Goal: Task Accomplishment & Management: Complete application form

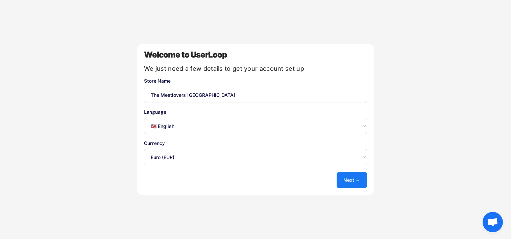
select select ""en""
select select ""1348695171700984260__LOOKUP__1635527639173x833446490375085600""
click at [345, 175] on button "Next →" at bounding box center [352, 180] width 30 height 16
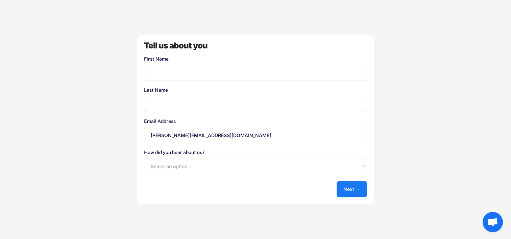
click at [307, 70] on input "input" at bounding box center [255, 73] width 223 height 16
type input "Eva"
click at [135, 108] on div "Welcome to UserLoop We just need a few details to get your account set up Store…" at bounding box center [255, 119] width 511 height 239
drag, startPoint x: 155, startPoint y: 104, endPoint x: 328, endPoint y: 106, distance: 173.8
click at [328, 106] on input "input" at bounding box center [255, 104] width 223 height 16
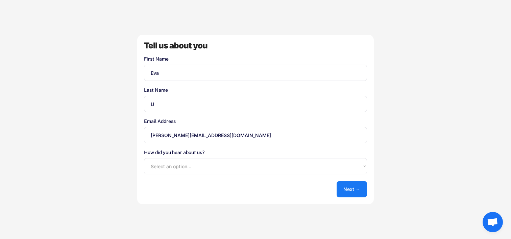
type input "U"
click at [148, 138] on input "[PERSON_NAME][EMAIL_ADDRESS][DOMAIN_NAME]" at bounding box center [255, 135] width 223 height 16
type input "[EMAIL_ADDRESS][DOMAIN_NAME]"
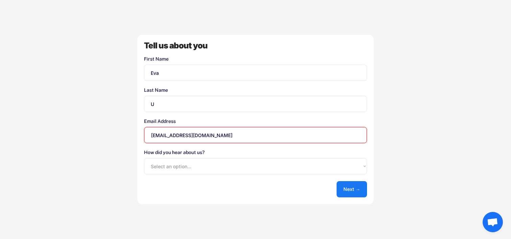
click at [158, 166] on select "Select an option... Shopify App Store Google UserLoop Blog Referred by a friend…" at bounding box center [255, 166] width 223 height 16
select select ""other""
click at [144, 158] on select "Select an option... Shopify App Store Google UserLoop Blog Referred by a friend…" at bounding box center [255, 166] width 223 height 16
click at [346, 189] on button "Next →" at bounding box center [352, 189] width 30 height 16
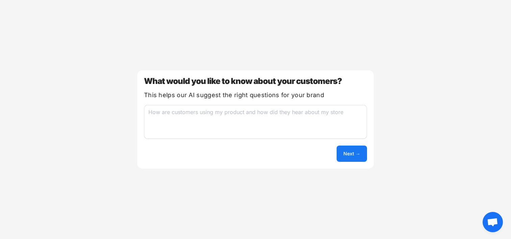
click at [324, 123] on textarea at bounding box center [255, 122] width 223 height 34
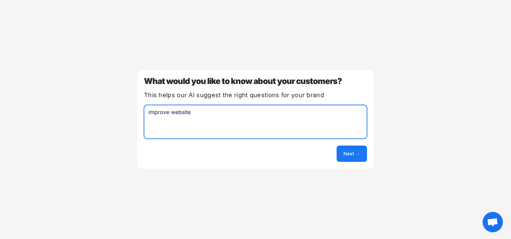
drag, startPoint x: 199, startPoint y: 110, endPoint x: 51, endPoint y: 109, distance: 148.1
click at [51, 110] on div "Welcome to UserLoop We just need a few details to get your account set up Store…" at bounding box center [255, 119] width 511 height 239
type textarea "How to improve website"
click at [354, 155] on button "Next →" at bounding box center [352, 153] width 30 height 16
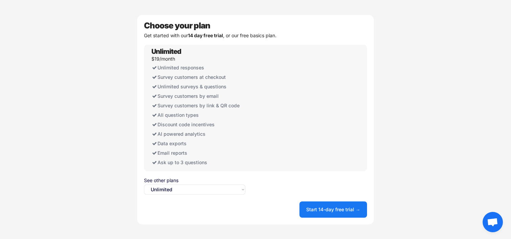
click at [189, 183] on div "See other plans Select an option... Unlimited Free" at bounding box center [194, 186] width 101 height 17
click at [189, 186] on select "Select an option... Unlimited Free" at bounding box center [194, 189] width 101 height 10
select select ""free0""
click at [144, 184] on select "Select an option... Unlimited Free" at bounding box center [194, 189] width 101 height 10
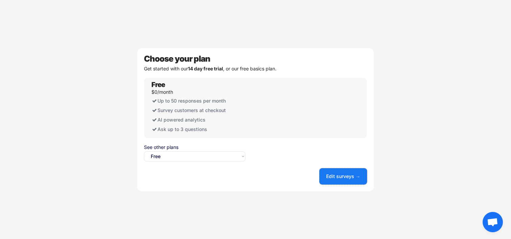
click at [345, 179] on button "Edit surveys →" at bounding box center [344, 176] width 48 height 16
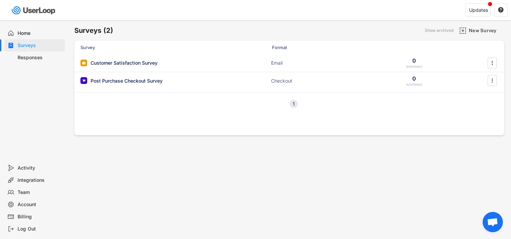
click at [23, 204] on div "Account" at bounding box center [40, 204] width 45 height 6
select select ""en""
select select ""1_week""
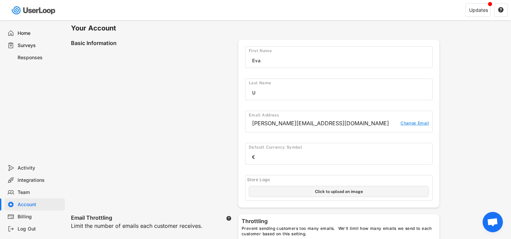
click at [282, 130] on div "Email Address [EMAIL_ADDRESS][DOMAIN_NAME] Change Email" at bounding box center [339, 122] width 188 height 22
click at [276, 124] on div "[PERSON_NAME][EMAIL_ADDRESS][DOMAIN_NAME]" at bounding box center [324, 123] width 145 height 7
click at [413, 120] on div "[PERSON_NAME][EMAIL_ADDRESS][DOMAIN_NAME] Change Email" at bounding box center [339, 124] width 187 height 12
click at [413, 124] on div "Change Email" at bounding box center [414, 123] width 29 height 7
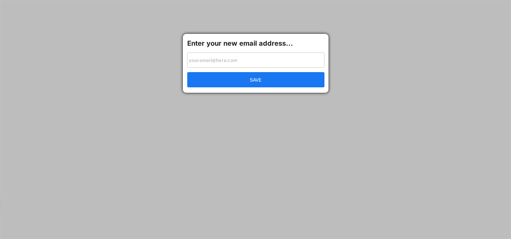
click at [253, 63] on input "input" at bounding box center [255, 59] width 137 height 15
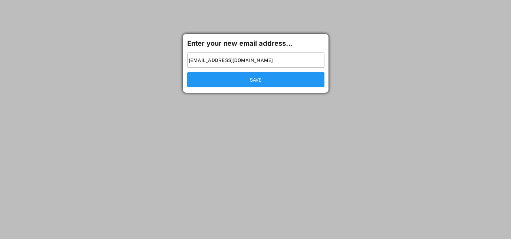
type input "[EMAIL_ADDRESS][DOMAIN_NAME]"
click at [252, 80] on button "SAVE" at bounding box center [255, 79] width 137 height 15
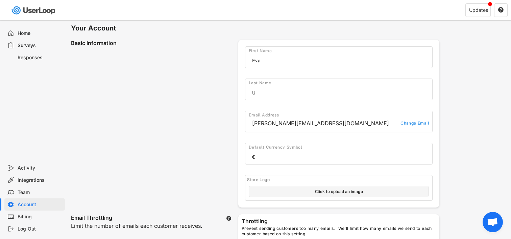
click at [20, 33] on div "Home" at bounding box center [40, 33] width 45 height 6
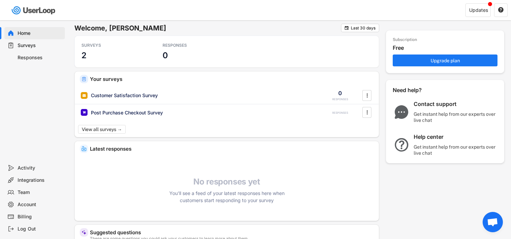
click at [15, 44] on div "Surveys" at bounding box center [34, 45] width 61 height 12
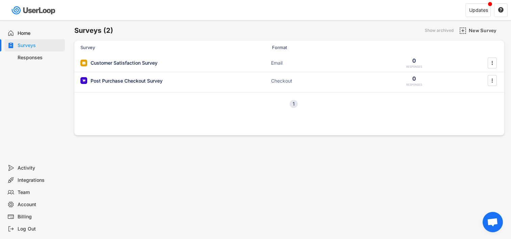
click at [18, 56] on div "Responses" at bounding box center [40, 57] width 45 height 6
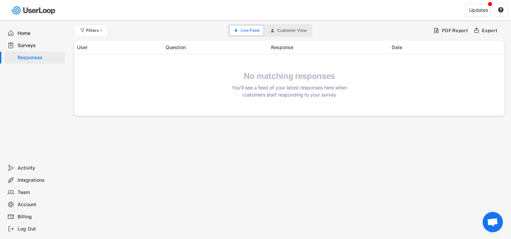
click at [27, 44] on div "Surveys" at bounding box center [40, 45] width 45 height 6
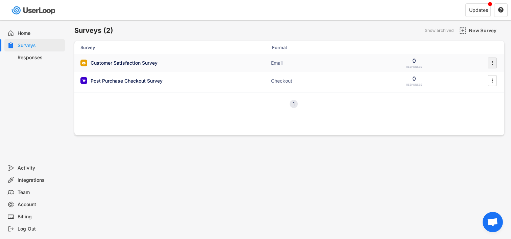
click at [489, 60] on div "" at bounding box center [492, 62] width 9 height 11
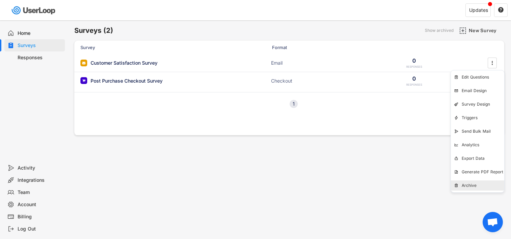
click at [475, 183] on div "Archive" at bounding box center [483, 185] width 43 height 5
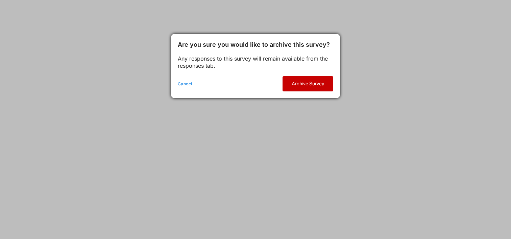
click at [304, 82] on button "Archive Survey" at bounding box center [308, 83] width 51 height 15
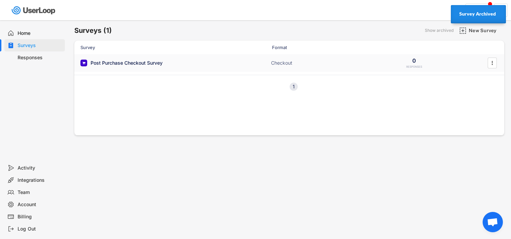
click at [377, 59] on div "Post Purchase Checkout Survey ACTIVE Checkout 0 RESPONSES " at bounding box center [289, 63] width 430 height 18
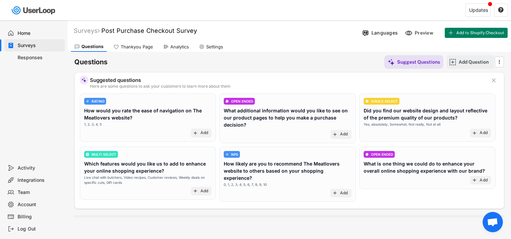
click at [460, 62] on div "Add Question" at bounding box center [476, 62] width 34 height 6
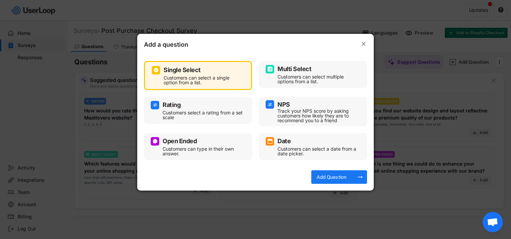
click at [207, 85] on div "Customers can select a single option from a list." at bounding box center [203, 79] width 79 height 9
click at [325, 174] on div "Add Question" at bounding box center [332, 177] width 34 height 6
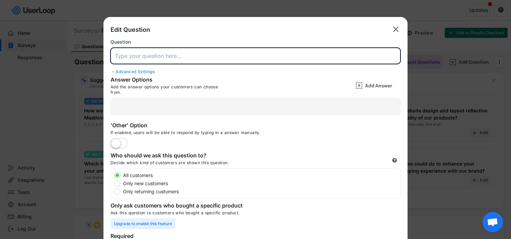
click at [164, 60] on input "input" at bounding box center [256, 56] width 290 height 16
paste input "Wie kennst du The Meatlovers?"
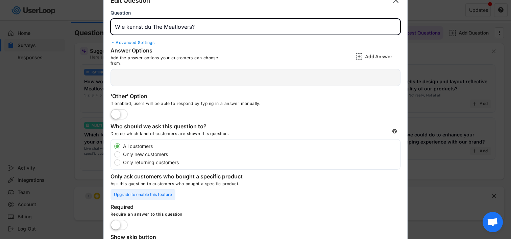
scroll to position [30, 0]
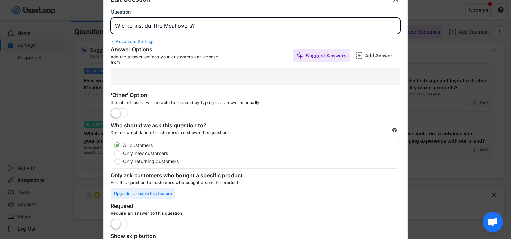
type input "Wie kennst du The Meatlovers?"
click at [124, 112] on label at bounding box center [119, 113] width 21 height 15
click at [0, 0] on input "checkbox" at bounding box center [0, 0] width 0 height 0
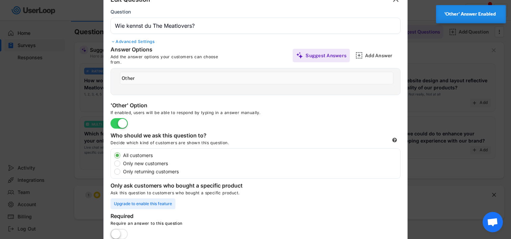
click at [135, 80] on input "input" at bounding box center [257, 78] width 274 height 13
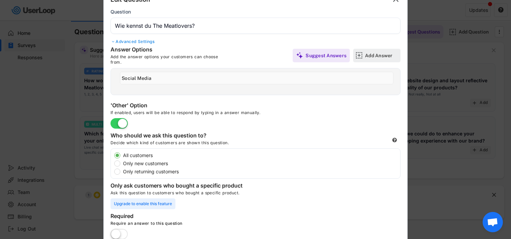
type input "Social Media"
click at [385, 55] on div "Add Answer" at bounding box center [382, 55] width 34 height 6
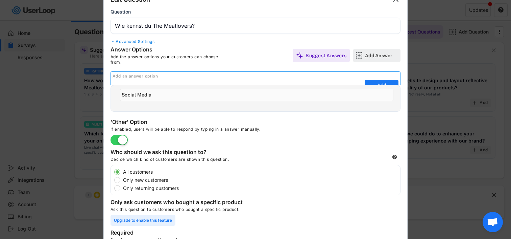
scroll to position [0, 0]
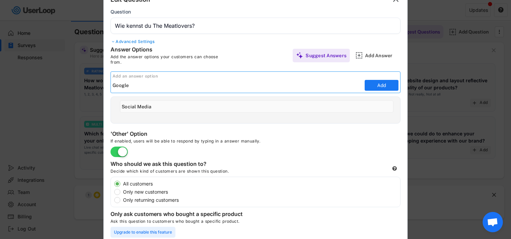
type input "Google"
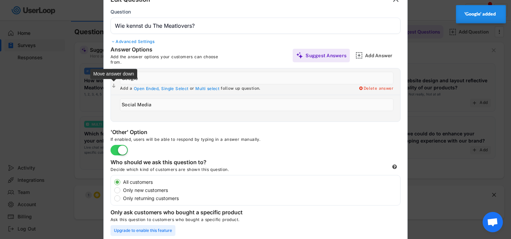
click at [114, 84] on text "" at bounding box center [113, 86] width 3 height 6
click at [117, 103] on div "Add a Open Ended, Single Select or Multi select follow up question. Delete answ…" at bounding box center [259, 108] width 284 height 26
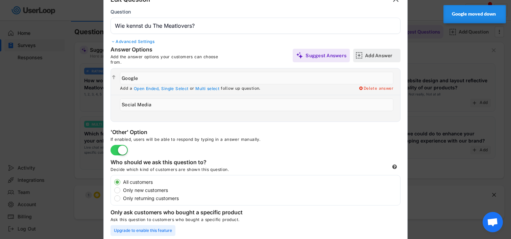
click at [394, 57] on div "Add Answer" at bounding box center [382, 55] width 34 height 6
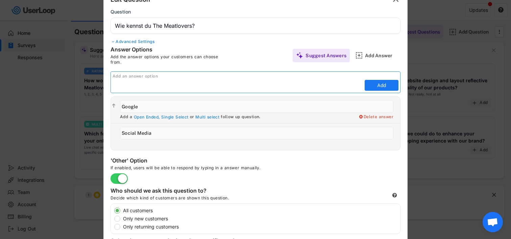
paste input "Über Freunde, Familie oder Bekannte"
type input "Über Freunde, Familie oder Bekannte"
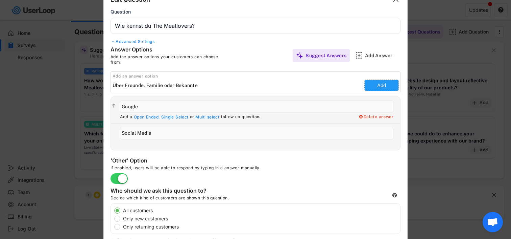
click at [384, 85] on button "Add" at bounding box center [382, 85] width 34 height 11
type input "Über Freunde, Familie oder Bekannte"
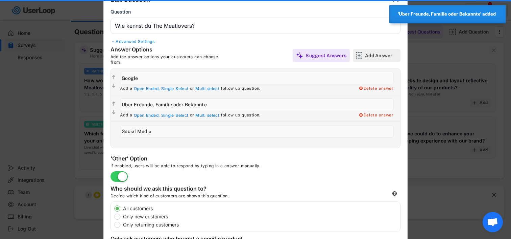
click at [385, 55] on div "Add Answer" at bounding box center [382, 55] width 34 height 6
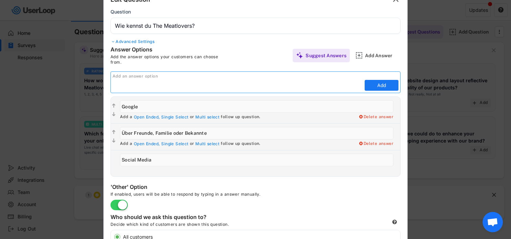
paste input "über einen Influencer"
drag, startPoint x: 116, startPoint y: 86, endPoint x: 103, endPoint y: 86, distance: 12.5
click at [103, 86] on div "Edit Question  Question Advanced Settings Answer Options Add the answer option…" at bounding box center [255, 183] width 304 height 392
type input "Über einen Influencer"
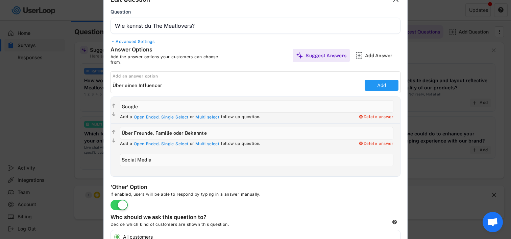
click at [380, 86] on button "Add" at bounding box center [382, 85] width 34 height 11
type input "Über einen Influencer"
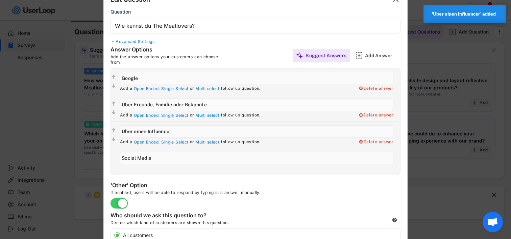
click at [114, 158] on div " Add a Open Ended, Single Select or Multi select follow up question. Delete an…" at bounding box center [255, 161] width 289 height 27
click at [152, 157] on input "input" at bounding box center [257, 158] width 274 height 13
drag, startPoint x: 162, startPoint y: 157, endPoint x: 93, endPoint y: 151, distance: 69.2
click at [93, 151] on body "Welcome, [PERSON_NAME]  Last 30 days SURVEYS 1 RESPONSES 0 Your surveys Post P…" at bounding box center [255, 89] width 511 height 239
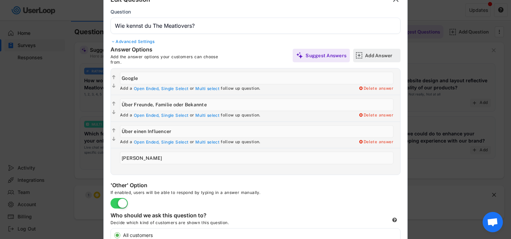
type input "[PERSON_NAME]"
click at [382, 57] on div "Add Answer" at bounding box center [382, 55] width 34 height 6
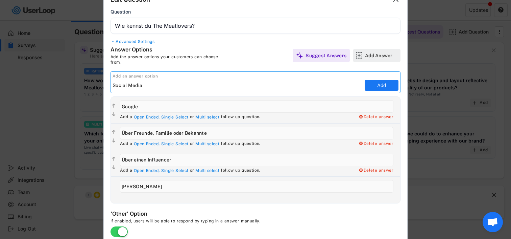
type input "Social Media"
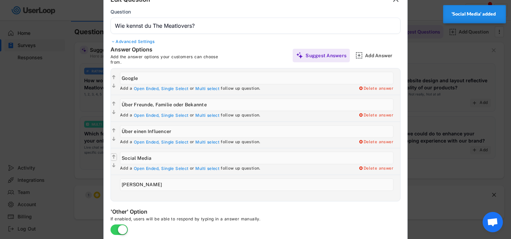
click at [113, 156] on text "" at bounding box center [113, 157] width 3 height 6
type input "Social Media"
type input "Über einen Influencer"
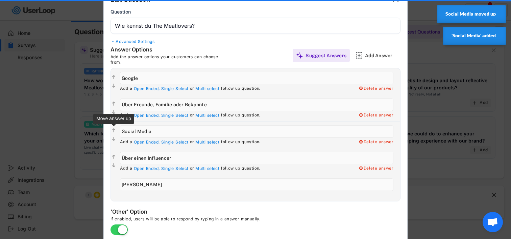
click at [112, 130] on text "" at bounding box center [113, 130] width 3 height 6
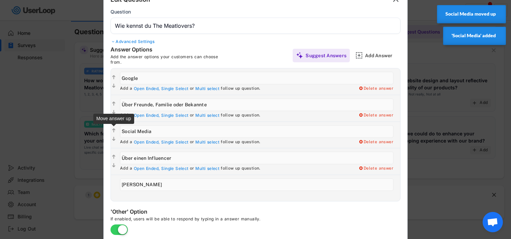
click at [114, 130] on text "" at bounding box center [113, 130] width 3 height 6
type input "Social Media"
type input "Google"
type input "Über Freunde, Familie oder Bekannte"
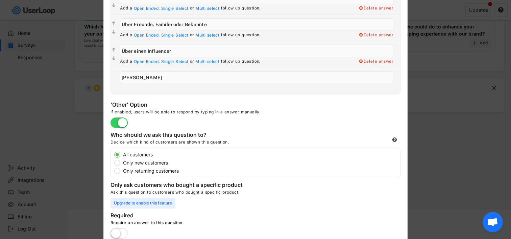
scroll to position [139, 0]
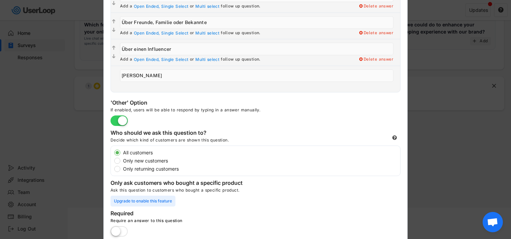
click at [118, 123] on label at bounding box center [119, 121] width 21 height 15
click at [0, 0] on input "checkbox" at bounding box center [0, 0] width 0 height 0
click at [118, 123] on label at bounding box center [119, 121] width 21 height 15
click at [0, 0] on input "checkbox" at bounding box center [0, 0] width 0 height 0
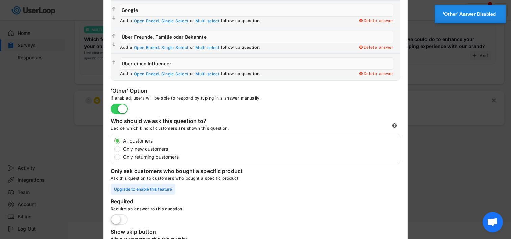
scroll to position [127, 0]
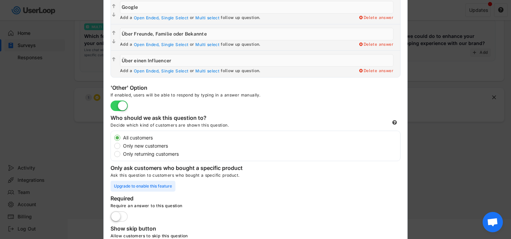
click at [123, 108] on label at bounding box center [119, 106] width 21 height 15
click at [0, 0] on input "checkbox" at bounding box center [0, 0] width 0 height 0
click at [117, 107] on label at bounding box center [119, 106] width 21 height 15
click at [0, 0] on input "checkbox" at bounding box center [0, 0] width 0 height 0
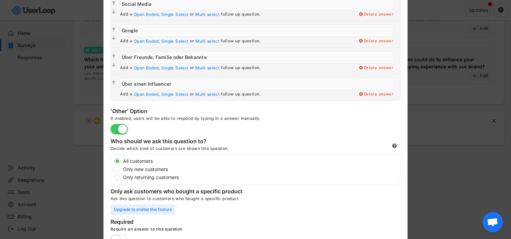
scroll to position [168, 0]
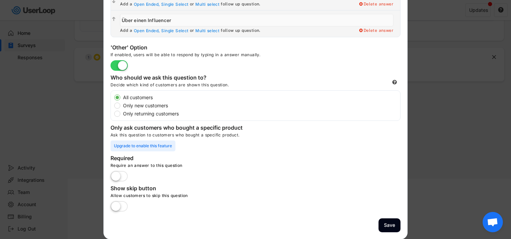
click at [116, 175] on label at bounding box center [119, 176] width 21 height 15
click at [0, 0] on input "checkbox" at bounding box center [0, 0] width 0 height 0
click at [391, 222] on button "Save" at bounding box center [390, 225] width 22 height 14
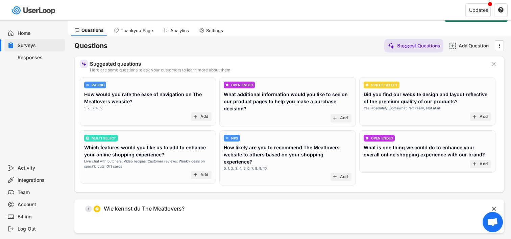
scroll to position [0, 0]
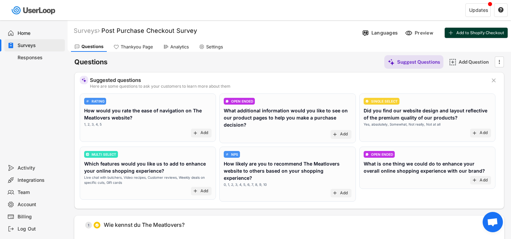
click at [486, 33] on span "Add to Shopify Checkout" at bounding box center [481, 33] width 48 height 4
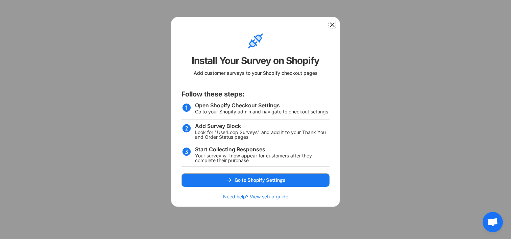
click at [335, 26] on icon at bounding box center [332, 24] width 7 height 7
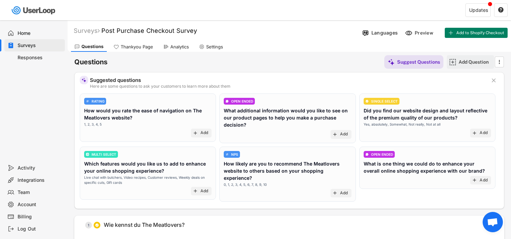
click at [460, 61] on div "Add Question" at bounding box center [476, 62] width 34 height 6
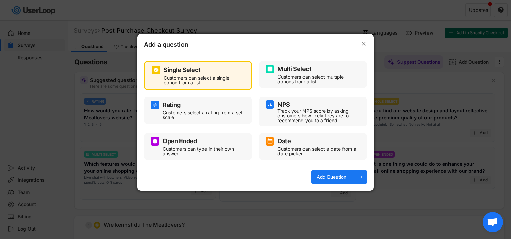
click at [212, 114] on div "Customers select a rating from a set scale" at bounding box center [203, 114] width 81 height 9
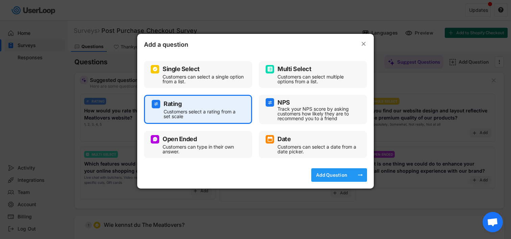
click at [348, 176] on div "Add Question" at bounding box center [332, 175] width 34 height 6
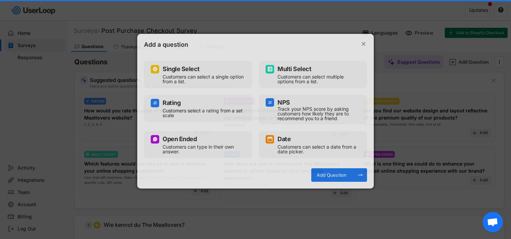
select select ""1_10""
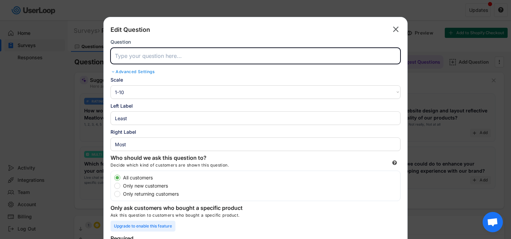
click at [222, 52] on input "input" at bounding box center [256, 56] width 290 height 16
paste input "Wie einfach konntest du auf unserer Webseite navigieren und finden, was du gesu…"
type input "Wie einfach konntest du auf unserer Webseite navigieren und finden, was du gesu…"
click at [138, 94] on select "1-10 10-1 1-5 5-1" at bounding box center [256, 92] width 290 height 14
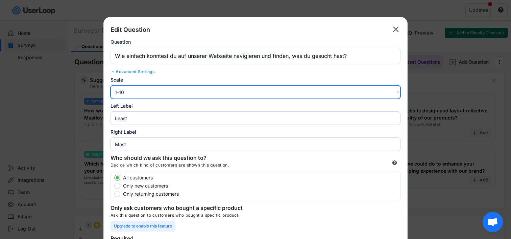
select select ""1_5""
click at [111, 85] on select "1-10 10-1 1-5 5-1" at bounding box center [256, 92] width 290 height 14
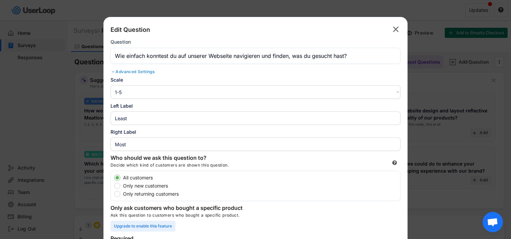
click at [141, 115] on input "input" at bounding box center [256, 118] width 290 height 14
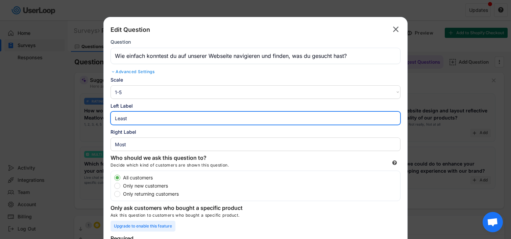
click at [141, 115] on input "input" at bounding box center [256, 118] width 290 height 14
paste input "Sehr [PERSON_NAME]"
type input "Sehr [PERSON_NAME]"
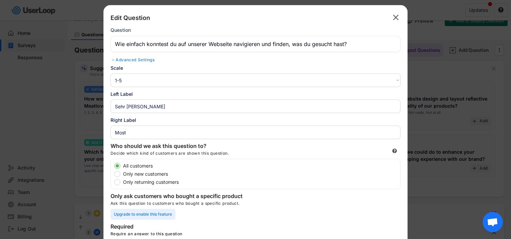
scroll to position [19, 0]
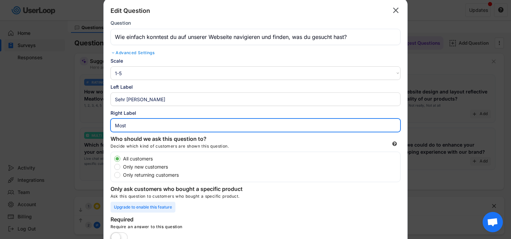
click at [163, 121] on input "input" at bounding box center [256, 125] width 290 height 14
paste input "Sehr einfach"
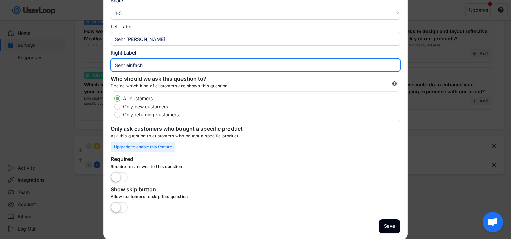
scroll to position [89, 0]
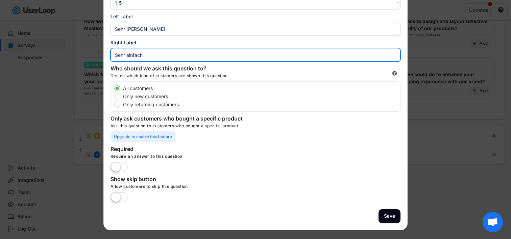
type input "Sehr einfach"
click at [117, 167] on label at bounding box center [119, 167] width 21 height 15
click at [0, 0] on input "checkbox" at bounding box center [0, 0] width 0 height 0
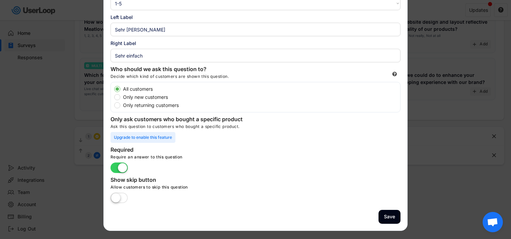
scroll to position [113, 0]
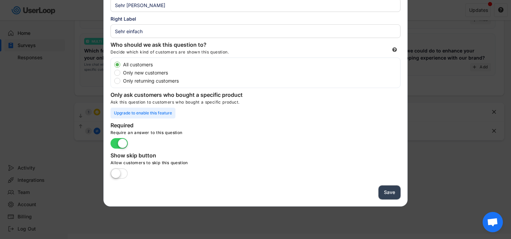
click at [387, 193] on button "Save" at bounding box center [390, 192] width 22 height 14
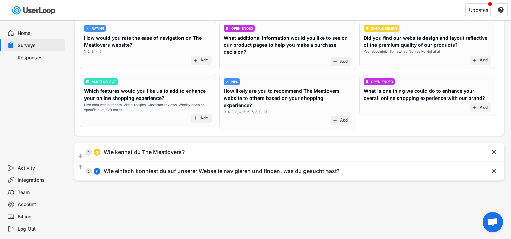
scroll to position [37, 0]
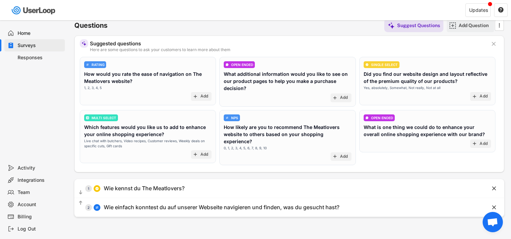
click at [469, 25] on div "Add Question" at bounding box center [476, 25] width 34 height 6
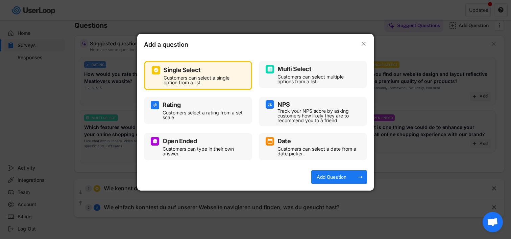
click at [301, 72] on div "Multi Select" at bounding box center [295, 69] width 34 height 6
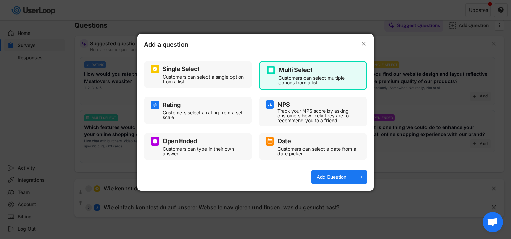
click at [188, 148] on div "Customers can type in their own answer." at bounding box center [203, 150] width 81 height 9
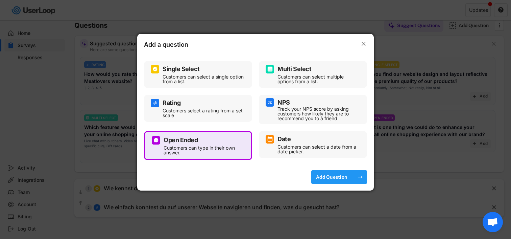
click at [344, 177] on div "Add Question" at bounding box center [332, 177] width 34 height 6
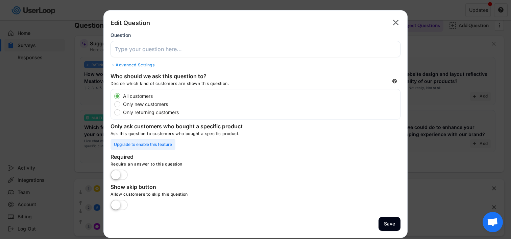
click at [185, 45] on input "input" at bounding box center [256, 49] width 290 height 16
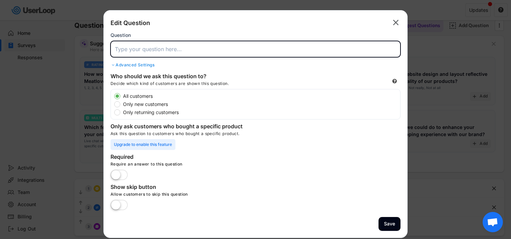
paste input "Welche Funktionen oder Inhalte würden dein Einkaufserlebnis bei The Meatlovers …"
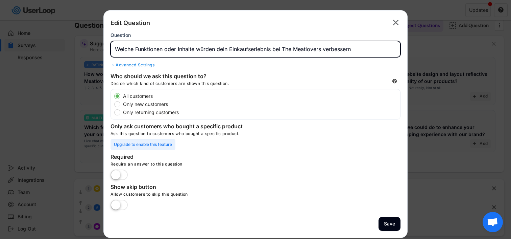
type input "Welche Funktionen oder Inhalte würden dein Einkaufserlebnis bei The Meatlovers …"
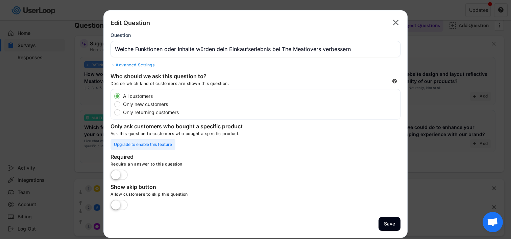
click at [119, 177] on label at bounding box center [119, 175] width 21 height 15
click at [0, 0] on input "checkbox" at bounding box center [0, 0] width 0 height 0
click at [385, 221] on button "Save" at bounding box center [390, 224] width 22 height 14
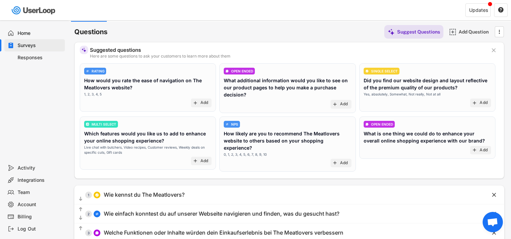
scroll to position [0, 0]
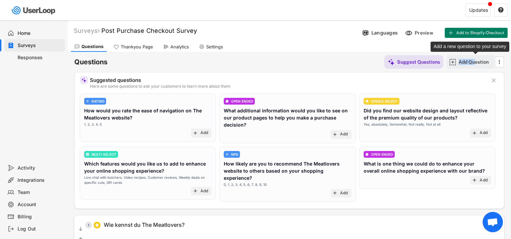
click at [476, 59] on div "Add Question" at bounding box center [476, 62] width 34 height 6
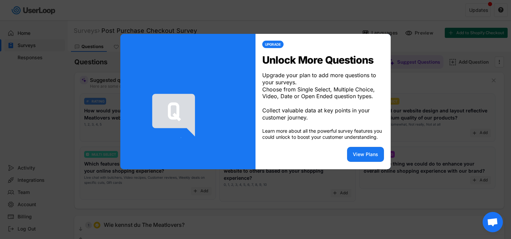
click at [445, 74] on div at bounding box center [255, 119] width 511 height 239
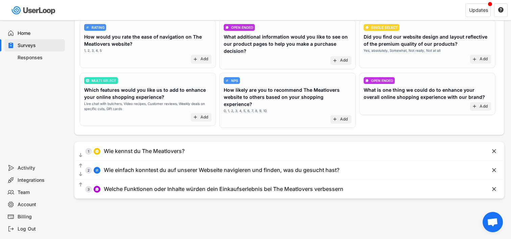
scroll to position [74, 0]
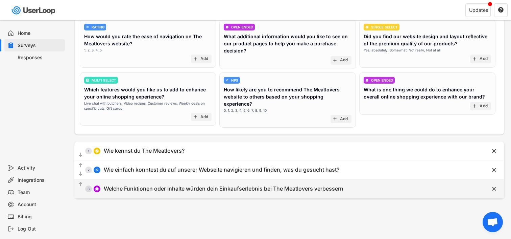
click at [258, 189] on div "Welche Funktionen oder Inhalte würden dein Einkaufserlebnis bei The Meatlovers …" at bounding box center [224, 188] width 240 height 7
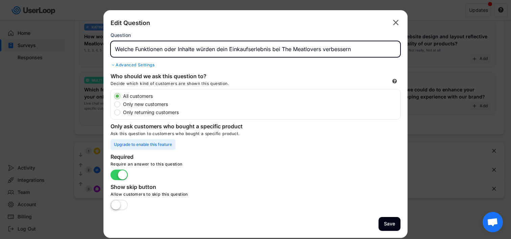
drag, startPoint x: 358, startPoint y: 49, endPoint x: 40, endPoint y: 67, distance: 319.1
click at [40, 67] on body "Welcome, [PERSON_NAME]  Last 30 days SURVEYS 1 RESPONSES 0 Your surveys Post P…" at bounding box center [255, 45] width 511 height 239
click at [216, 60] on div "Edit Question  Question Advanced Settings" at bounding box center [256, 43] width 290 height 52
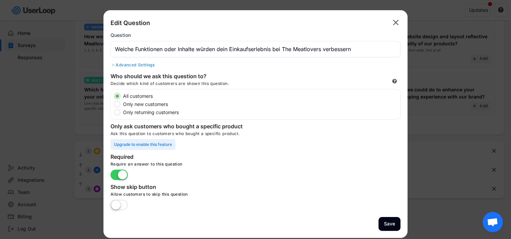
click at [188, 55] on input "input" at bounding box center [256, 49] width 290 height 16
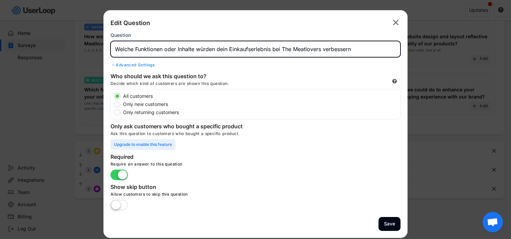
click at [188, 55] on input "input" at bounding box center [256, 49] width 290 height 16
paste input "Welche Funktionen würden dein Einkaufserlebnis bei The Meatlovers verbessern? U…"
type input "Welche Funktionen würden dein Einkaufserlebnis bei The Meatlovers verbessern? U…"
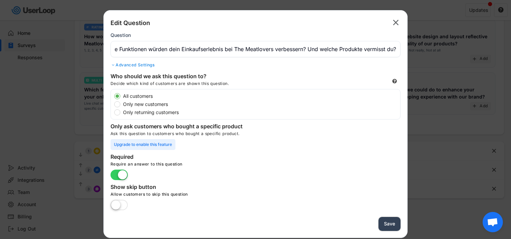
scroll to position [0, 0]
click at [391, 224] on button "Save" at bounding box center [390, 224] width 22 height 14
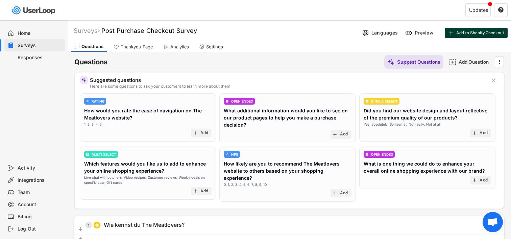
click at [472, 34] on span "Add to Shopify Checkout" at bounding box center [481, 33] width 48 height 4
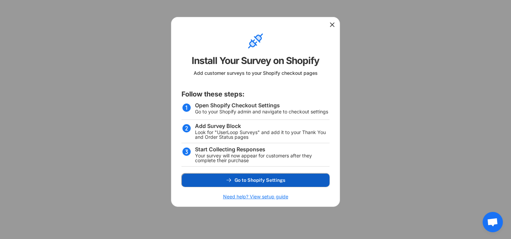
click at [254, 179] on span "Go to Shopify Settings" at bounding box center [260, 180] width 51 height 5
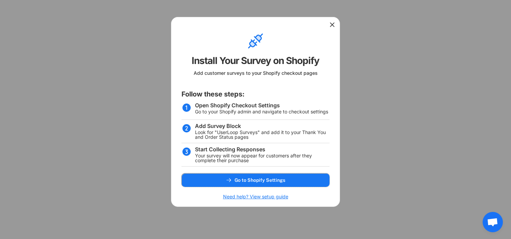
click at [335, 25] on icon at bounding box center [332, 24] width 7 height 7
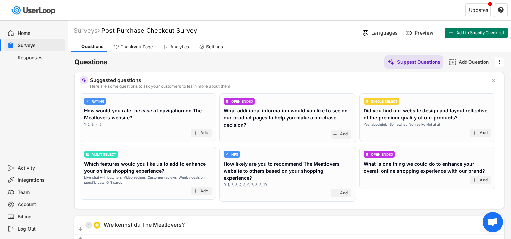
click at [144, 48] on div "Thankyou Page" at bounding box center [137, 47] width 32 height 6
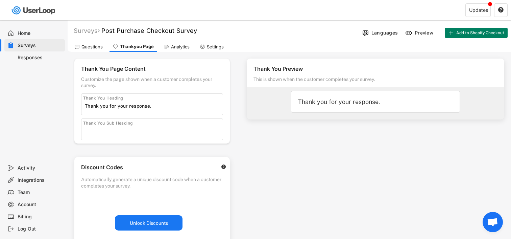
click at [113, 110] on input "input" at bounding box center [154, 106] width 138 height 10
click at [94, 45] on div "Questions" at bounding box center [92, 47] width 21 height 6
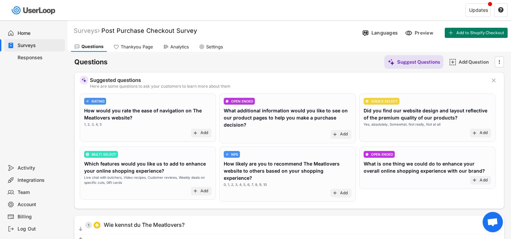
click at [222, 44] on div "Settings" at bounding box center [214, 47] width 17 height 6
select select ""weekly""
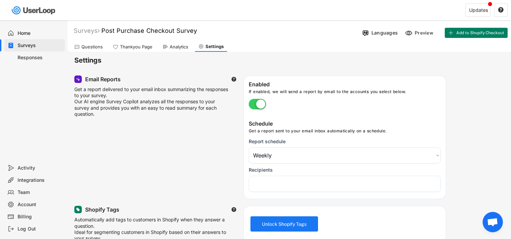
select select "1348695171700984260__LOOKUP__1758049908533x110269853385813740"
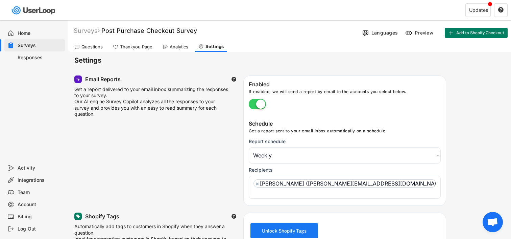
click at [172, 45] on div "Analytics" at bounding box center [179, 47] width 19 height 6
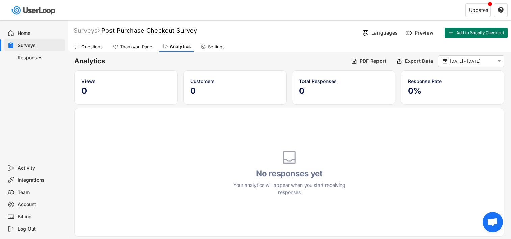
click at [140, 51] on div "Thankyou Page" at bounding box center [133, 47] width 46 height 10
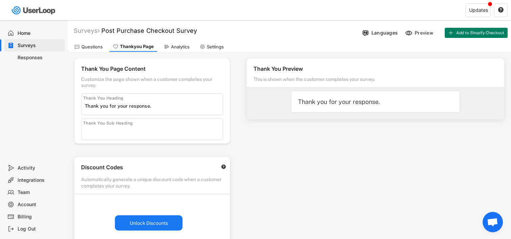
click at [149, 104] on input "input" at bounding box center [154, 106] width 138 height 10
paste input "Danke für deine Antwort."
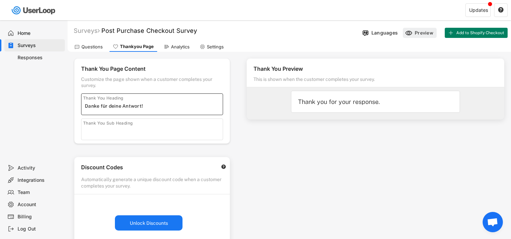
type input "Danke für deine Antwort!"
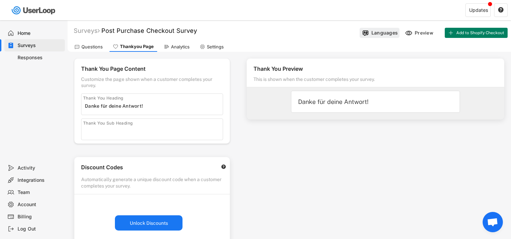
click at [370, 37] on div "Languages" at bounding box center [380, 33] width 40 height 10
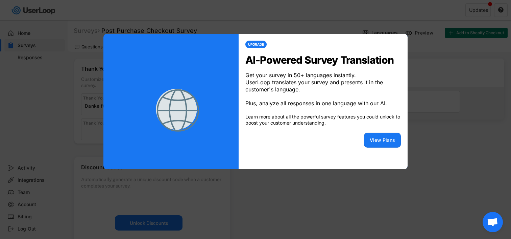
click at [430, 138] on div at bounding box center [255, 119] width 511 height 239
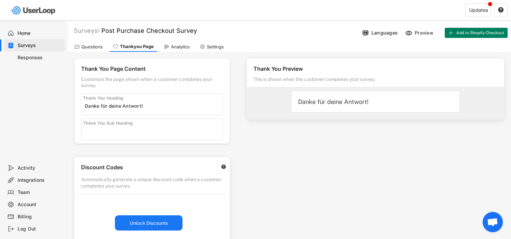
click at [171, 48] on div "Analytics" at bounding box center [180, 47] width 19 height 6
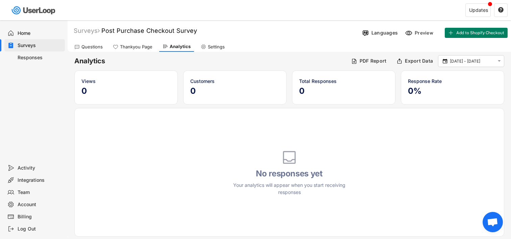
click at [76, 47] on icon at bounding box center [76, 46] width 5 height 5
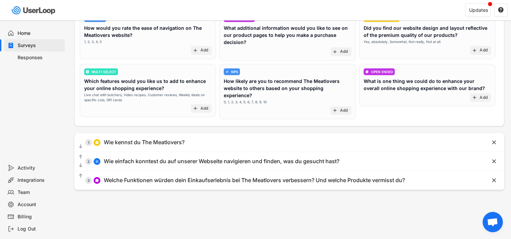
scroll to position [128, 0]
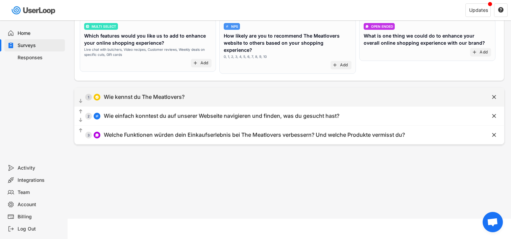
click at [174, 103] on div "  1 Wie kennst du The Meatlovers? " at bounding box center [289, 97] width 430 height 19
type input "Wie kennst du The Meatlovers?"
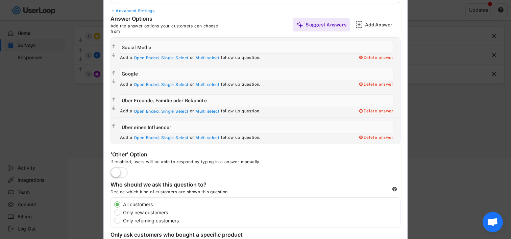
scroll to position [0, 0]
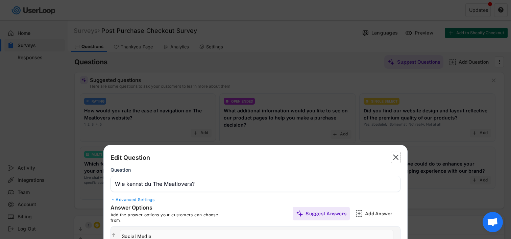
click at [396, 156] on text "" at bounding box center [396, 157] width 6 height 10
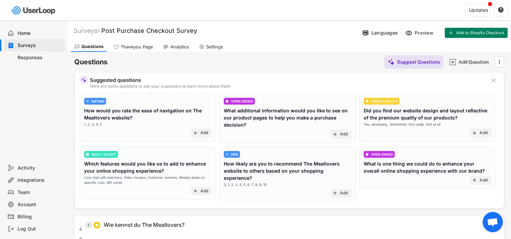
click at [209, 50] on div "Settings" at bounding box center [211, 47] width 31 height 10
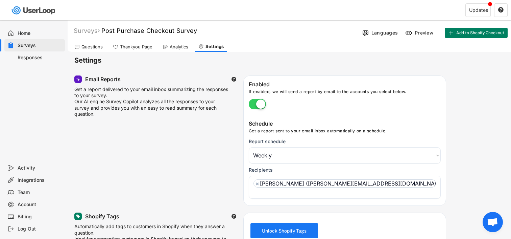
click at [20, 214] on div "Billing" at bounding box center [40, 216] width 45 height 6
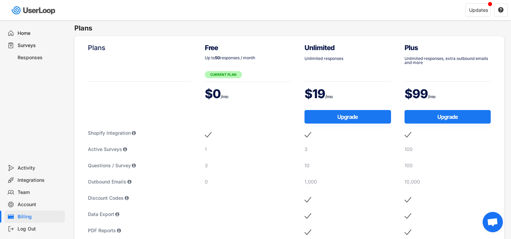
click at [23, 203] on div "Account" at bounding box center [40, 204] width 45 height 6
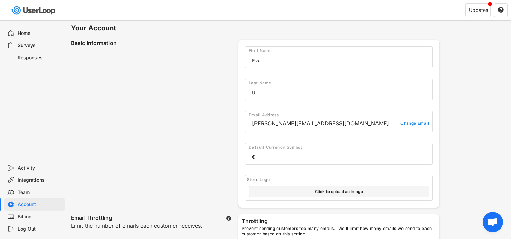
click at [325, 123] on div "[PERSON_NAME][EMAIL_ADDRESS][DOMAIN_NAME]" at bounding box center [324, 123] width 145 height 7
click at [414, 122] on div "Change Email" at bounding box center [414, 123] width 29 height 7
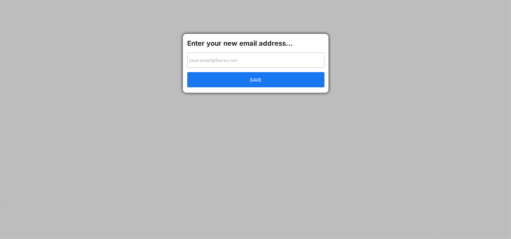
click at [233, 48] on h6 "Enter your new email address..." at bounding box center [255, 44] width 137 height 10
click at [233, 55] on input "input" at bounding box center [255, 59] width 137 height 15
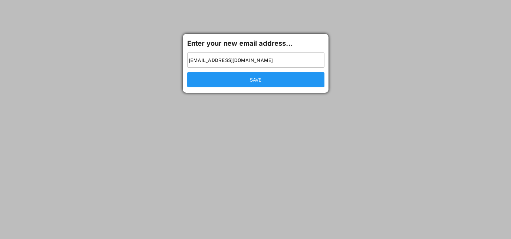
type input "[EMAIL_ADDRESS][DOMAIN_NAME]"
click at [241, 85] on button "SAVE" at bounding box center [255, 79] width 137 height 15
